Goal: Check status: Check status

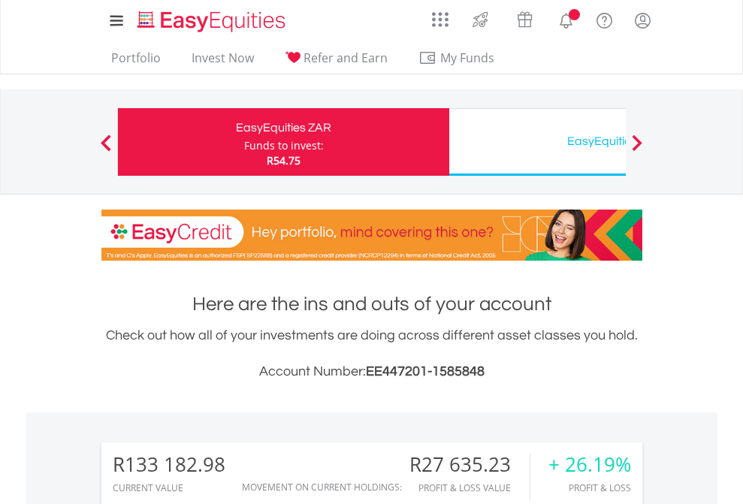
scroll to position [144, 236]
click at [244, 142] on div "Funds to invest:" at bounding box center [284, 145] width 80 height 15
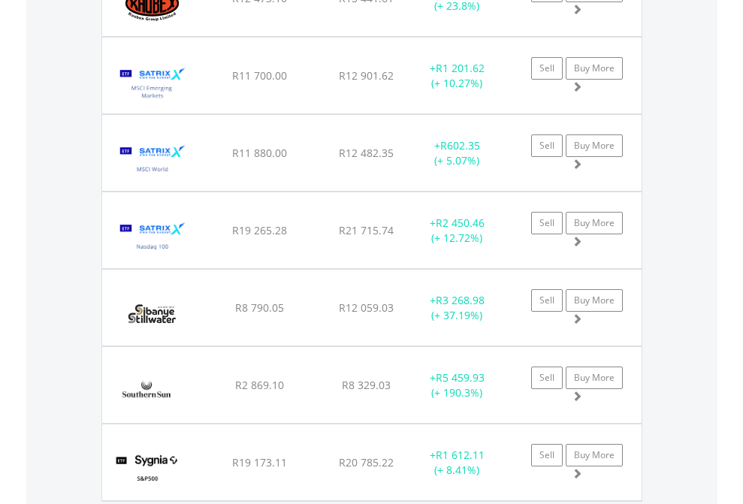
scroll to position [144, 236]
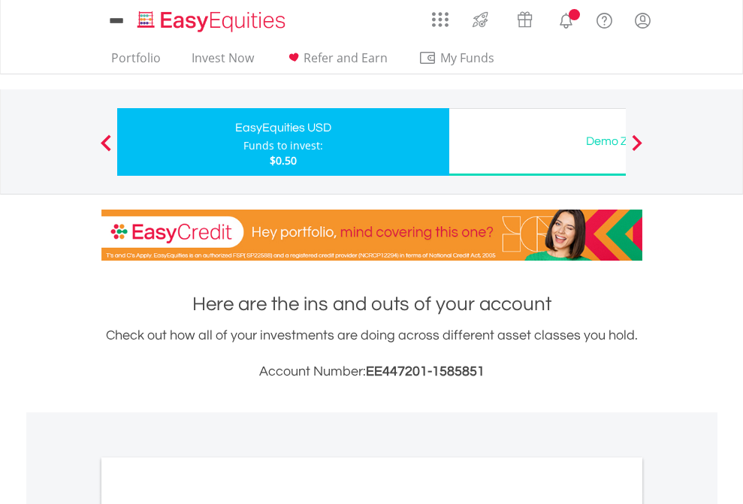
scroll to position [903, 0]
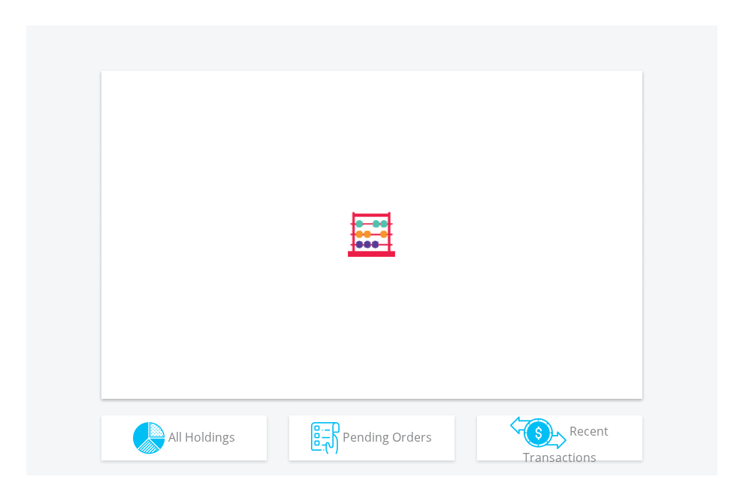
click at [168, 445] on span "All Holdings" at bounding box center [201, 436] width 67 height 17
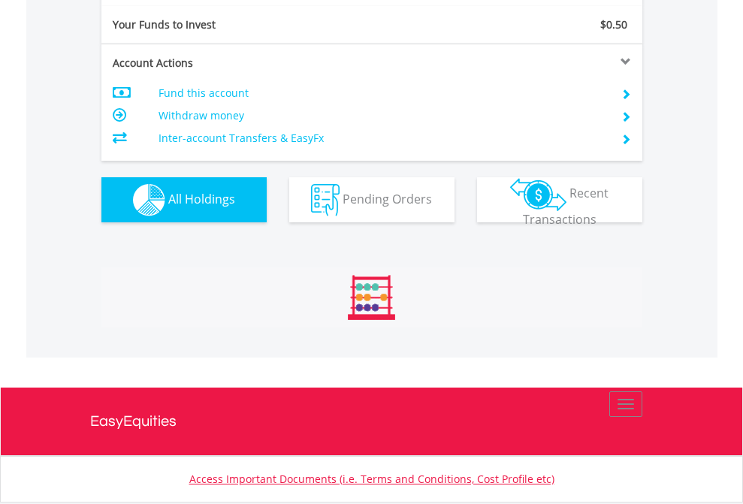
scroll to position [1672, 0]
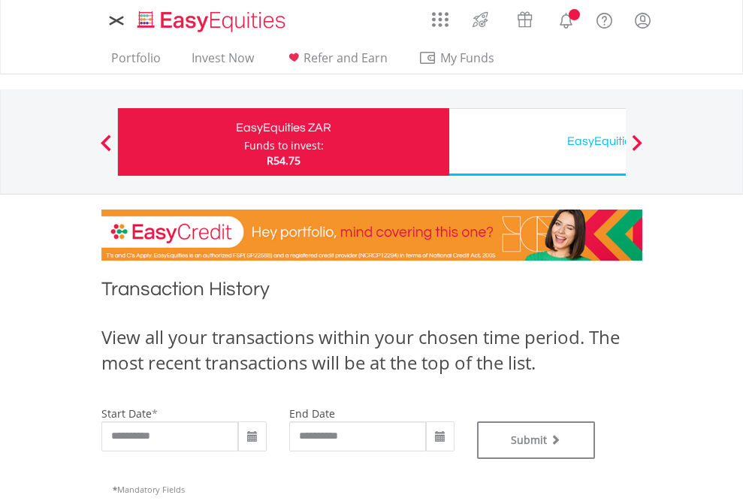
type input "**********"
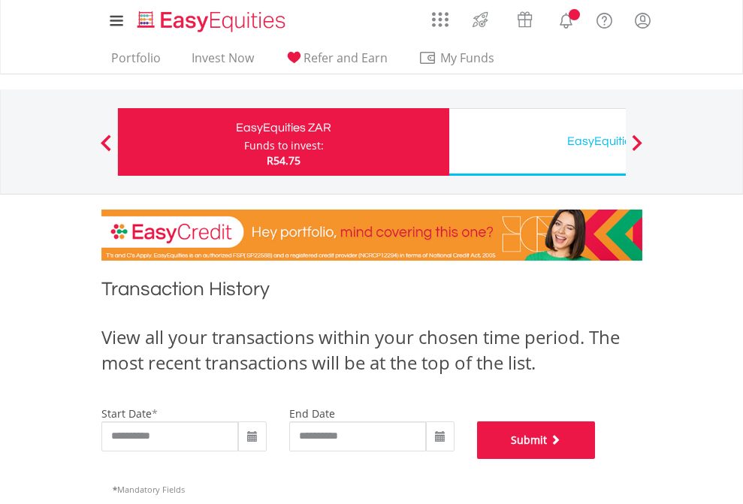
click at [596, 459] on button "Submit" at bounding box center [536, 441] width 119 height 38
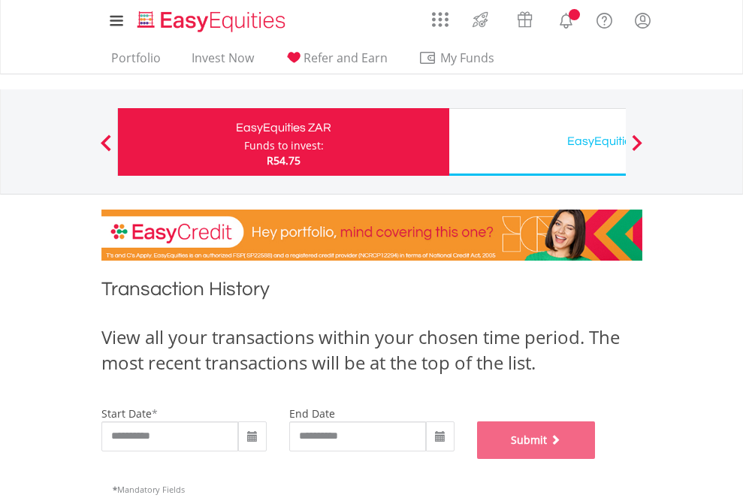
scroll to position [610, 0]
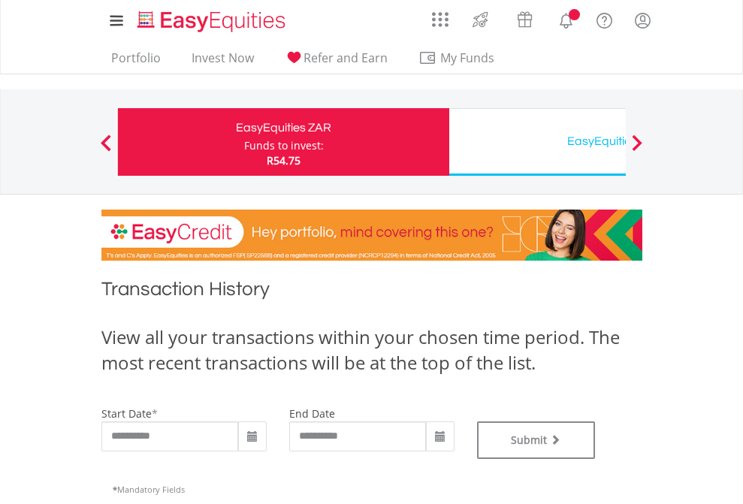
click at [537, 142] on div "EasyEquities USD" at bounding box center [615, 141] width 313 height 21
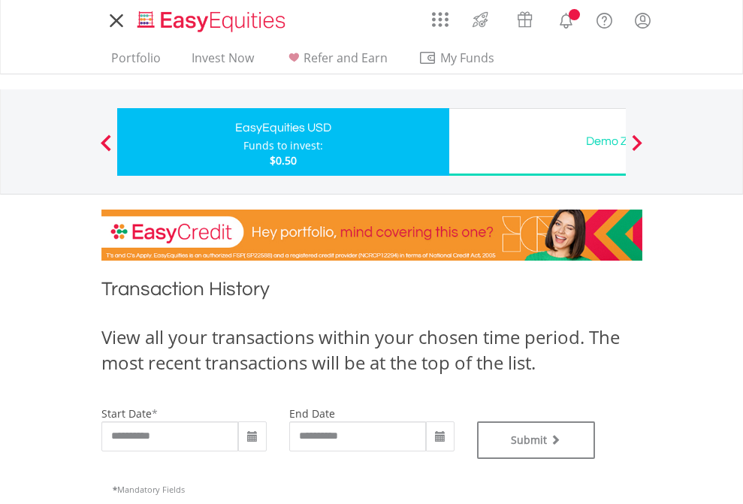
type input "**********"
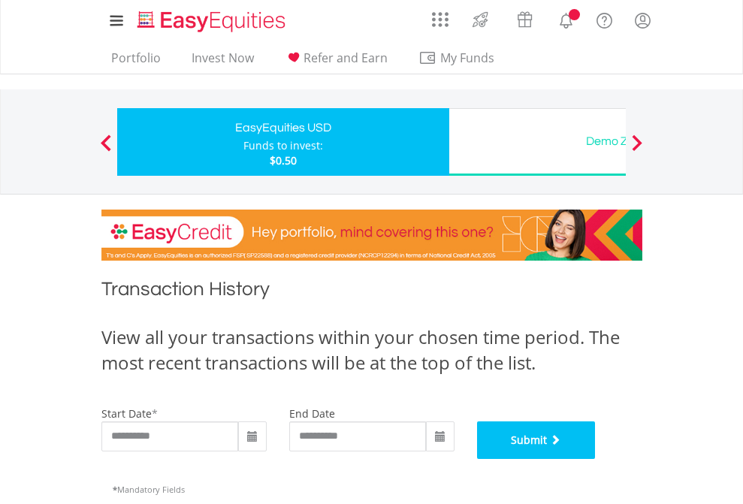
click at [596, 459] on button "Submit" at bounding box center [536, 441] width 119 height 38
